Goal: Information Seeking & Learning: Find specific fact

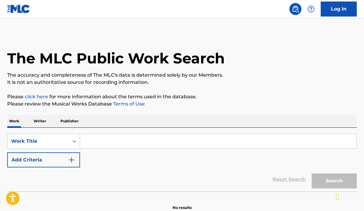
click at [40, 121] on p "Writer" at bounding box center [40, 121] width 16 height 13
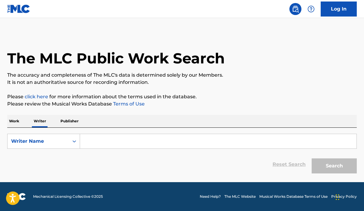
click at [87, 141] on input "Search Form" at bounding box center [218, 141] width 276 height 14
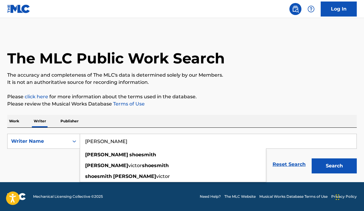
type input "[PERSON_NAME]"
click at [137, 110] on div "The MLC Public Work Search The accuracy and completeness of The MLC's data is d…" at bounding box center [182, 104] width 364 height 143
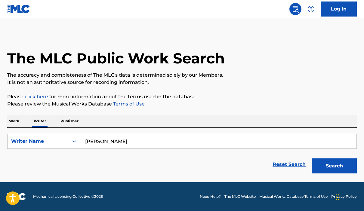
click at [327, 170] on button "Search" at bounding box center [333, 165] width 45 height 15
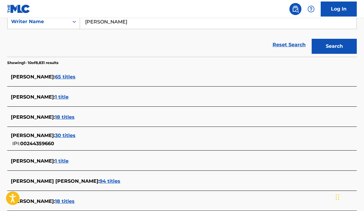
scroll to position [121, 0]
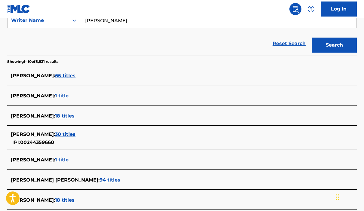
click at [72, 75] on span "65 titles" at bounding box center [65, 76] width 20 height 6
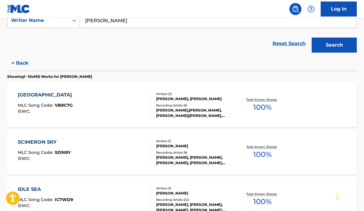
click at [50, 97] on div "[GEOGRAPHIC_DATA]" at bounding box center [46, 94] width 57 height 7
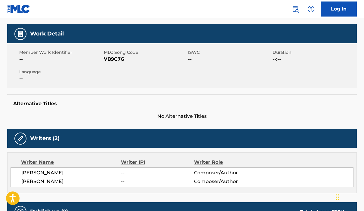
scroll to position [40, 0]
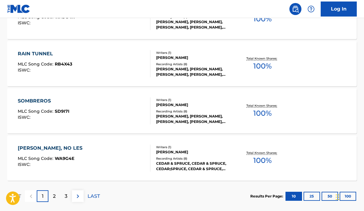
scroll to position [494, 0]
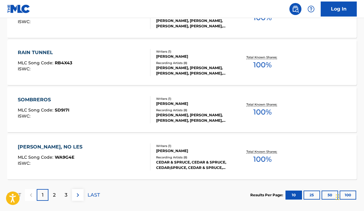
click at [43, 147] on div "[PERSON_NAME], NO LES" at bounding box center [52, 146] width 68 height 7
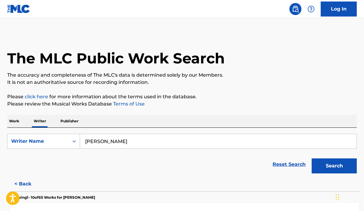
scroll to position [42, 0]
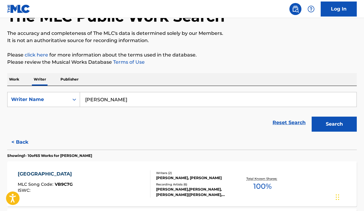
click at [50, 173] on div "[GEOGRAPHIC_DATA]" at bounding box center [46, 173] width 57 height 7
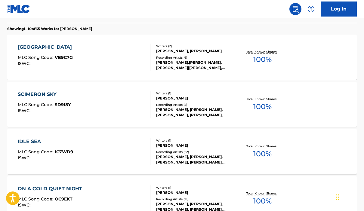
scroll to position [179, 0]
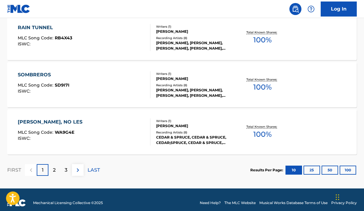
click at [55, 170] on p "2" at bounding box center [54, 170] width 3 height 7
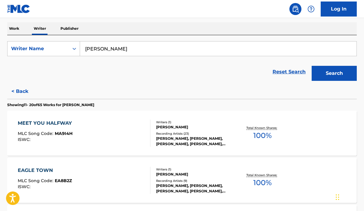
scroll to position [93, 0]
click at [53, 123] on div "MEET YOU HALFWAY" at bounding box center [46, 122] width 57 height 7
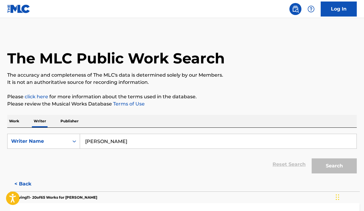
scroll to position [42, 0]
